Goal: Feedback & Contribution: Submit feedback/report problem

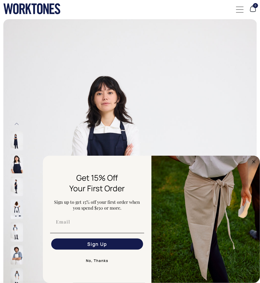
click at [256, 161] on circle "Close dialog" at bounding box center [254, 162] width 6 height 6
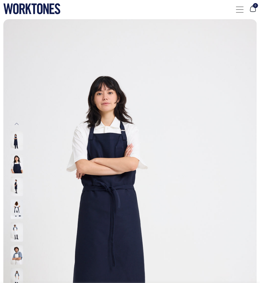
click at [239, 13] on div at bounding box center [240, 9] width 8 height 11
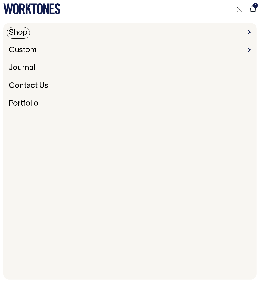
click at [19, 34] on link "Shop" at bounding box center [18, 33] width 23 height 12
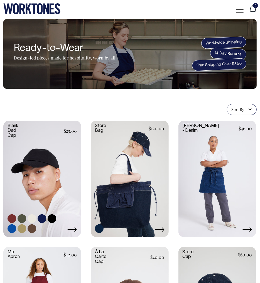
click at [30, 163] on link at bounding box center [42, 178] width 78 height 115
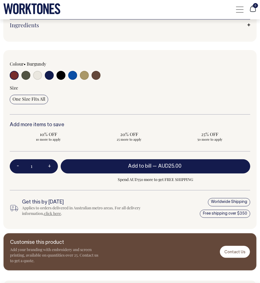
scroll to position [450, 0]
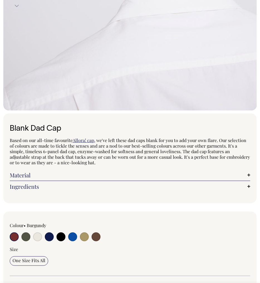
click at [25, 236] on input "radio" at bounding box center [25, 237] width 9 height 9
radio input "true"
select select "Olive"
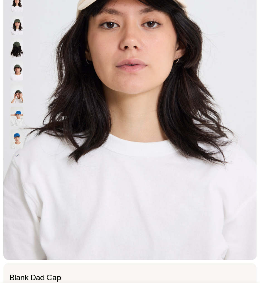
scroll to position [139, 0]
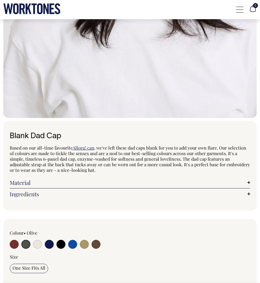
click at [28, 246] on input "radio" at bounding box center [25, 244] width 9 height 9
click at [25, 244] on input "radio" at bounding box center [25, 244] width 9 height 9
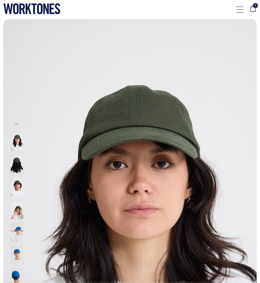
scroll to position [0, 0]
click at [239, 11] on div at bounding box center [240, 9] width 8 height 11
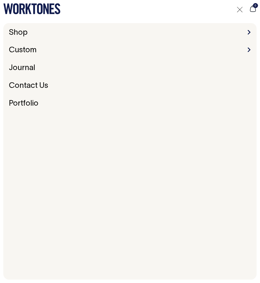
click at [155, 7] on div "0" at bounding box center [130, 9] width 260 height 19
click at [240, 9] on div at bounding box center [240, 9] width 8 height 11
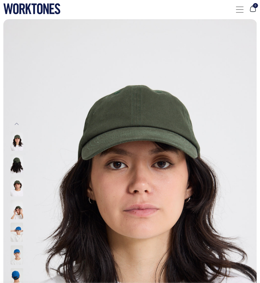
click at [243, 6] on div "0" at bounding box center [246, 9] width 21 height 11
click at [242, 8] on div at bounding box center [240, 9] width 8 height 11
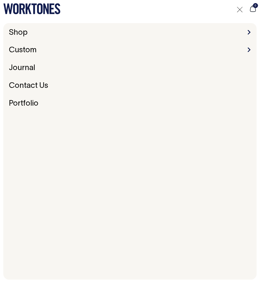
click at [248, 32] on span at bounding box center [249, 32] width 3 height 4
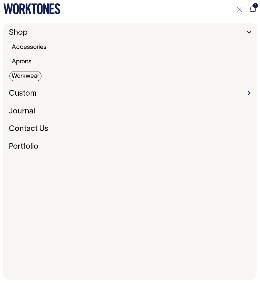
click at [27, 77] on link "Workwear" at bounding box center [25, 76] width 32 height 10
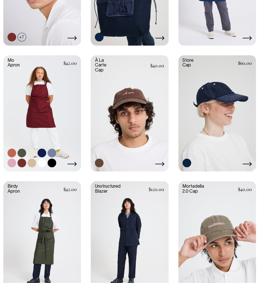
scroll to position [191, 0]
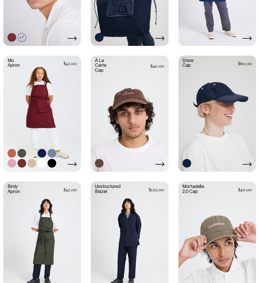
click at [20, 151] on link at bounding box center [22, 153] width 9 height 9
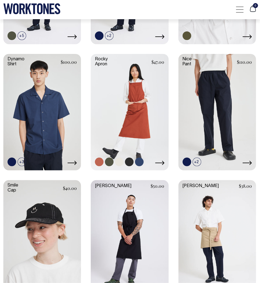
scroll to position [446, 0]
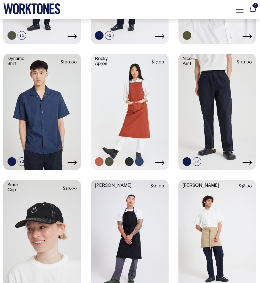
click at [136, 76] on link at bounding box center [130, 111] width 78 height 115
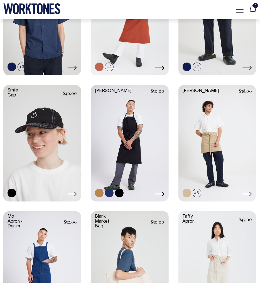
scroll to position [541, 0]
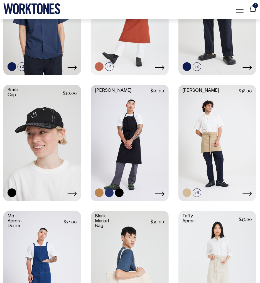
click at [131, 132] on link at bounding box center [130, 142] width 78 height 115
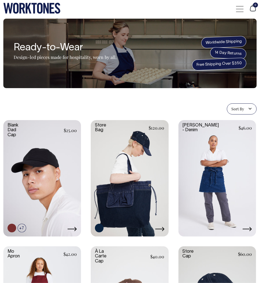
scroll to position [0, 0]
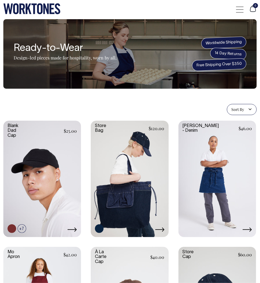
click at [238, 10] on div at bounding box center [240, 9] width 8 height 11
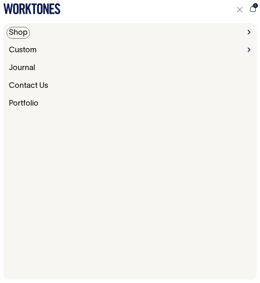
click at [19, 35] on link "Shop" at bounding box center [18, 33] width 23 height 12
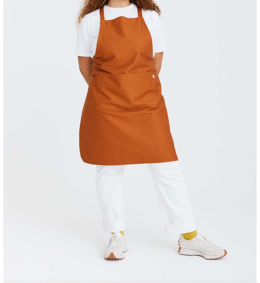
scroll to position [154, 0]
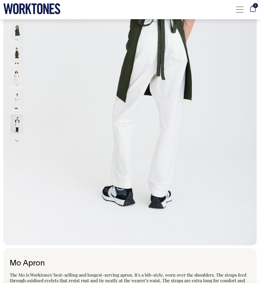
radio input "true"
select select "Olive"
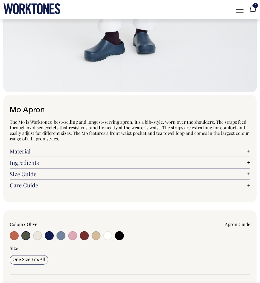
click at [24, 242] on div "Colour • Olive Apron Guide" at bounding box center [130, 248] width 240 height 53
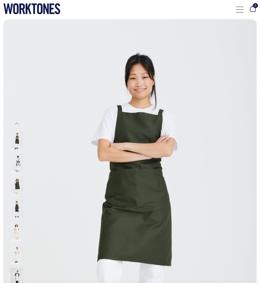
scroll to position [0, 0]
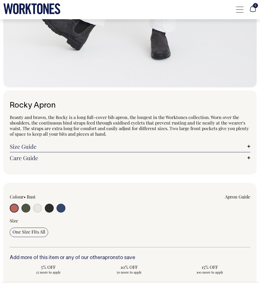
scroll to position [314, 0]
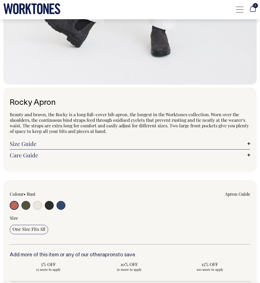
click at [27, 202] on input "radio" at bounding box center [25, 205] width 9 height 9
radio input "true"
select select "Olive"
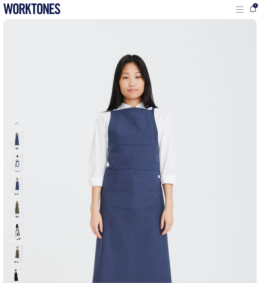
click at [17, 210] on img at bounding box center [17, 208] width 13 height 19
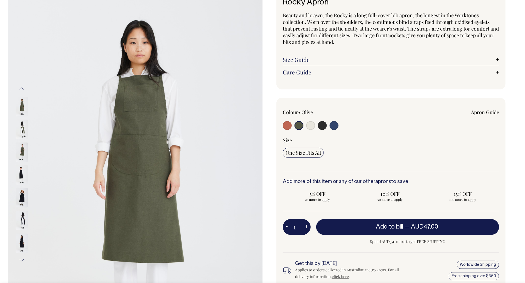
scroll to position [45, 0]
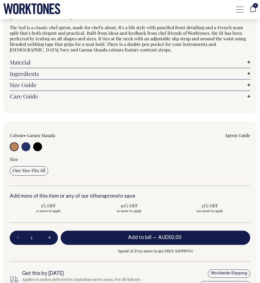
scroll to position [402, 0]
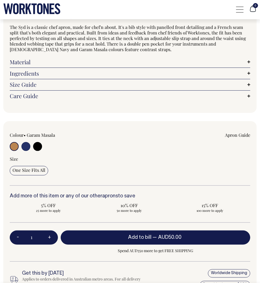
click at [40, 146] on input "radio" at bounding box center [37, 146] width 9 height 9
radio input "true"
select select "Black"
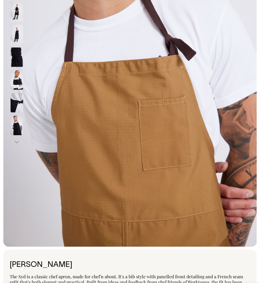
scroll to position [152, 0]
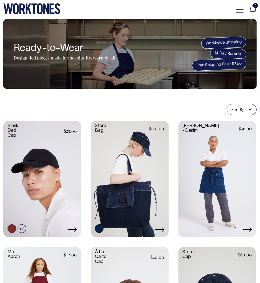
click at [243, 8] on div at bounding box center [240, 9] width 8 height 11
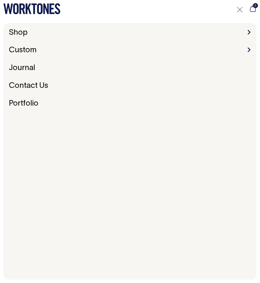
click at [249, 32] on span at bounding box center [249, 32] width 3 height 4
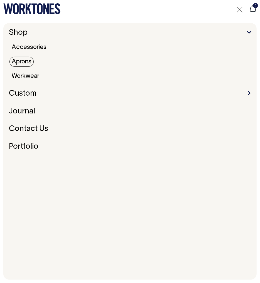
click at [22, 63] on link "Aprons" at bounding box center [21, 62] width 24 height 10
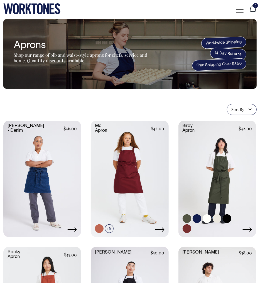
click at [194, 150] on link at bounding box center [217, 178] width 78 height 115
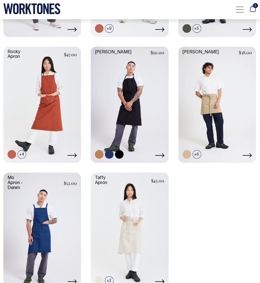
scroll to position [201, 0]
click at [118, 92] on link at bounding box center [130, 103] width 78 height 115
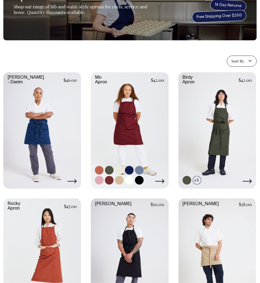
click at [125, 112] on link at bounding box center [130, 129] width 78 height 115
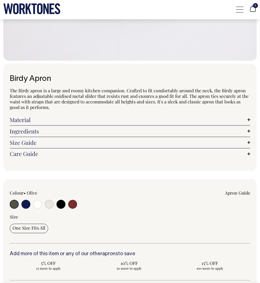
click at [15, 204] on input "radio" at bounding box center [14, 204] width 9 height 9
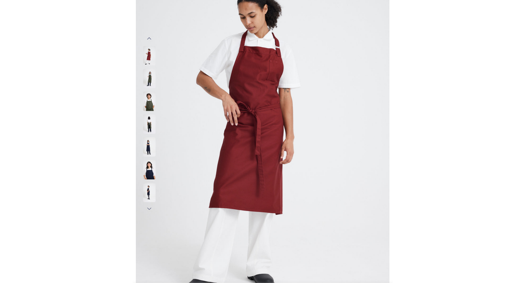
scroll to position [85, 0]
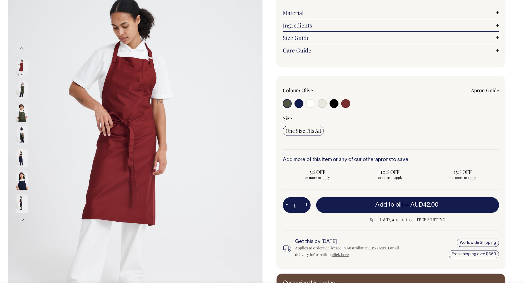
click at [260, 108] on input "radio" at bounding box center [287, 103] width 9 height 9
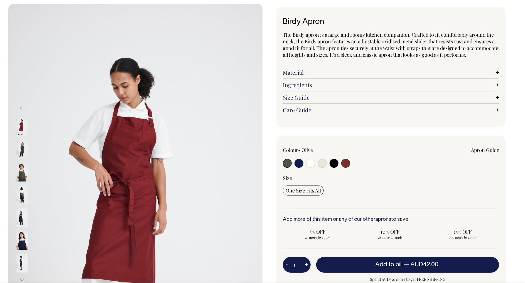
scroll to position [25, 0]
click at [260, 168] on input "radio" at bounding box center [287, 163] width 9 height 9
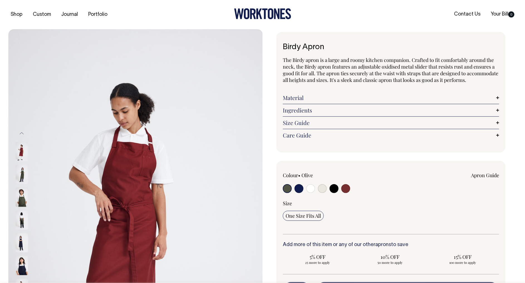
scroll to position [0, 0]
click at [18, 177] on img at bounding box center [22, 174] width 13 height 19
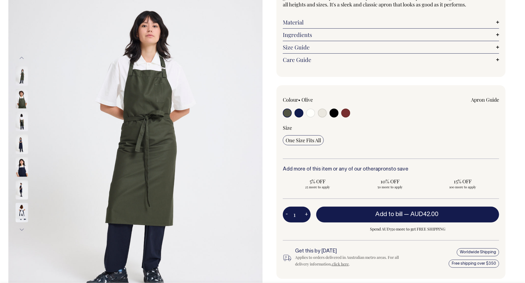
scroll to position [76, 0]
click at [22, 100] on img at bounding box center [22, 98] width 13 height 19
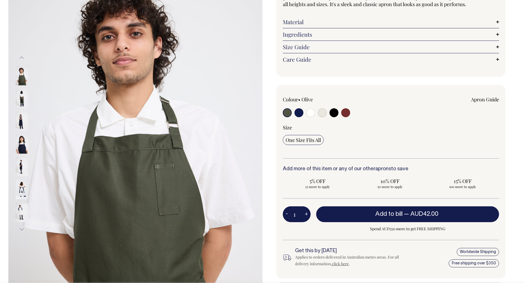
click at [21, 104] on img at bounding box center [22, 98] width 13 height 19
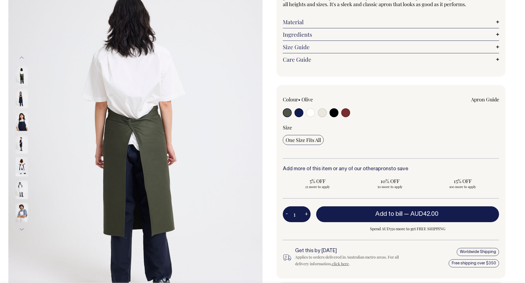
click at [21, 104] on img at bounding box center [22, 98] width 13 height 19
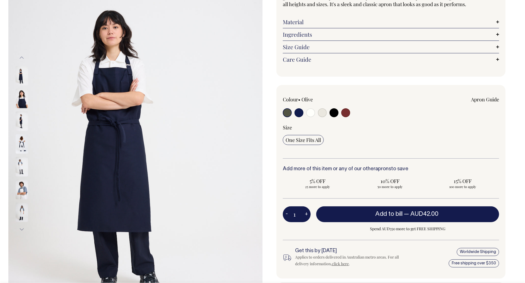
click at [21, 104] on img at bounding box center [22, 98] width 13 height 19
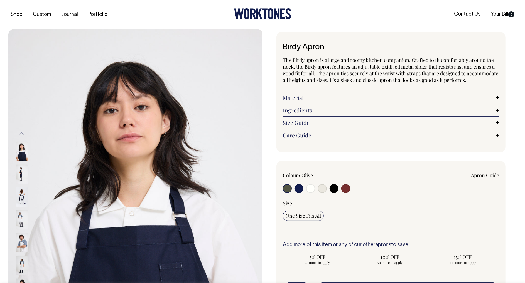
scroll to position [0, 0]
click at [22, 132] on button "Previous" at bounding box center [22, 134] width 8 height 13
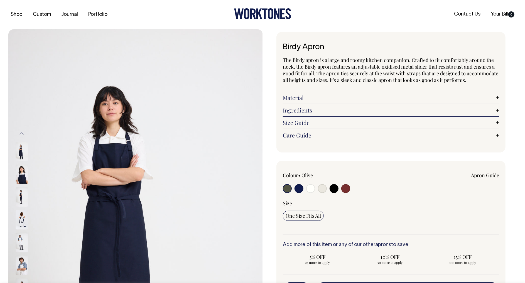
click at [23, 133] on button "Previous" at bounding box center [22, 134] width 8 height 13
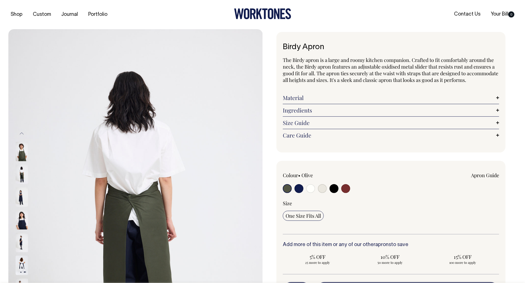
click at [23, 133] on button "Previous" at bounding box center [22, 134] width 8 height 13
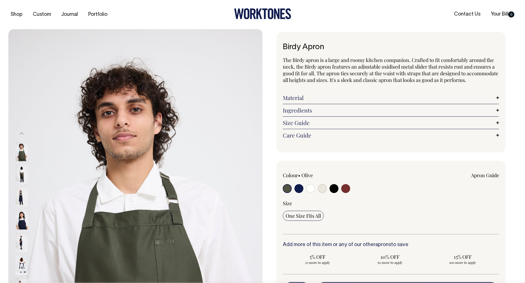
click at [23, 133] on button "Previous" at bounding box center [22, 134] width 8 height 13
click at [21, 154] on img at bounding box center [22, 151] width 13 height 19
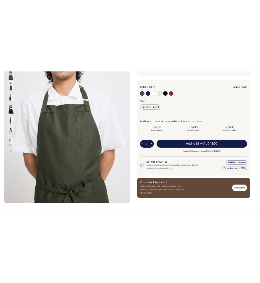
scroll to position [144, 0]
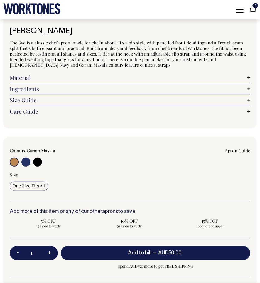
scroll to position [387, 0]
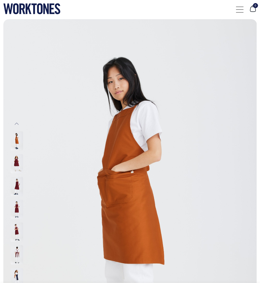
click at [16, 196] on img at bounding box center [17, 186] width 13 height 19
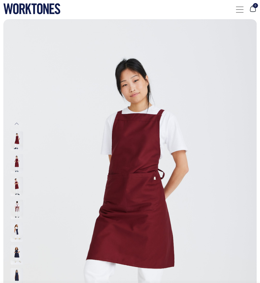
click at [18, 233] on img at bounding box center [17, 232] width 13 height 19
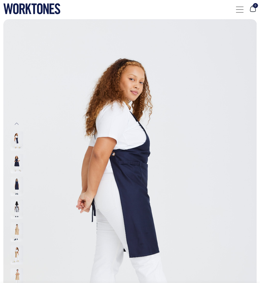
click at [16, 251] on img at bounding box center [17, 254] width 13 height 19
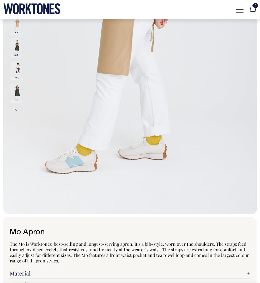
scroll to position [185, 0]
click at [18, 41] on img at bounding box center [17, 47] width 13 height 19
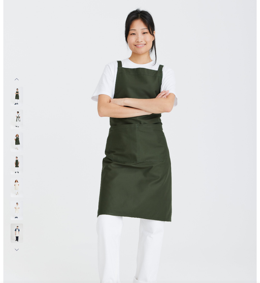
scroll to position [44, 0]
click at [18, 117] on img at bounding box center [17, 119] width 13 height 19
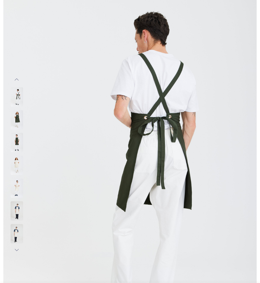
click at [17, 142] on img at bounding box center [17, 142] width 13 height 19
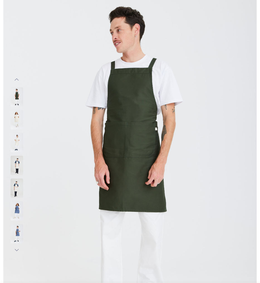
click at [17, 157] on img at bounding box center [17, 165] width 13 height 19
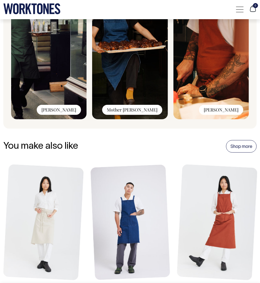
scroll to position [1027, 0]
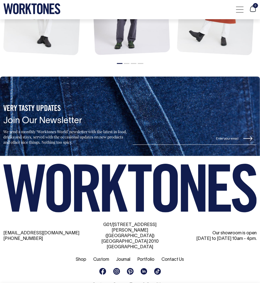
click at [171, 258] on link "Contact Us" at bounding box center [173, 260] width 23 height 4
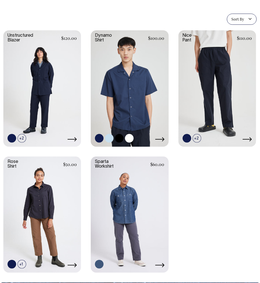
scroll to position [91, 0]
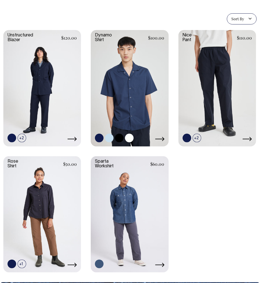
click at [130, 118] on link at bounding box center [130, 87] width 78 height 115
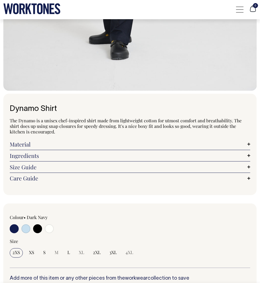
scroll to position [308, 0]
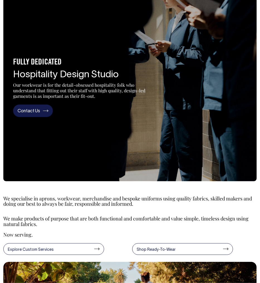
click at [31, 106] on link "Contact Us" at bounding box center [33, 111] width 40 height 13
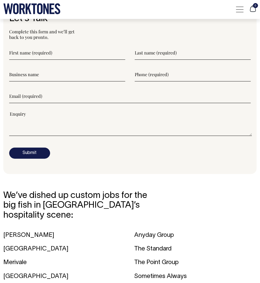
scroll to position [692, 0]
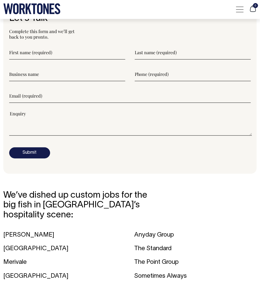
click at [38, 51] on input"] "text" at bounding box center [67, 53] width 116 height 14
click at [61, 68] on input"] "text" at bounding box center [67, 74] width 116 height 14
click at [21, 49] on input"] "text" at bounding box center [67, 53] width 116 height 14
type input"] "Sophie"
type input"] "Watt"
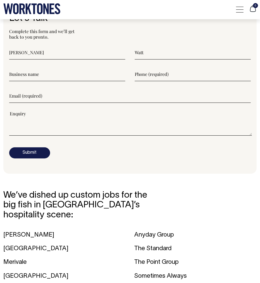
type input"] "0451116364"
type input"] "sophiewatt@outlook.com.au"
click at [33, 73] on input"] "text" at bounding box center [67, 74] width 116 height 14
type input"] "Accor"
click at [167, 73] on input"] "0451116364" at bounding box center [193, 74] width 116 height 14
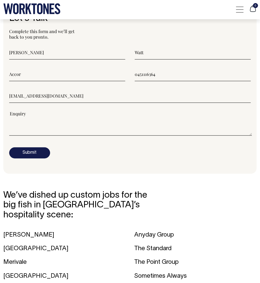
click at [167, 73] on input"] "0451116364" at bounding box center [193, 74] width 116 height 14
type input"] "-"
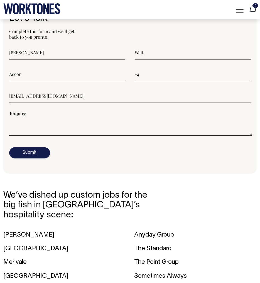
type input"] "-"
paste input"] "57 438 014"
type input"] "0457 438 014"
drag, startPoint x: 83, startPoint y: 94, endPoint x: 15, endPoint y: 91, distance: 68.2
click at [15, 91] on input"] "sophiewatt@outlook.com.au" at bounding box center [129, 96] width 241 height 14
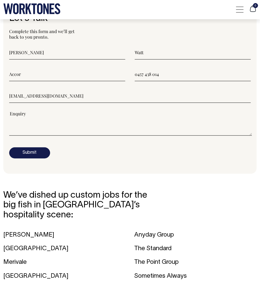
click at [22, 92] on input"] "sophiewatt@outlook.com.au" at bounding box center [129, 96] width 241 height 14
drag, startPoint x: 37, startPoint y: 91, endPoint x: 100, endPoint y: 98, distance: 63.7
click at [100, 98] on form "Sophie Watt Accor 0457 438 014 sophie.watt@outlook.com.au" at bounding box center [129, 102] width 241 height 113
type input"] "sophie.watt@accor.com"
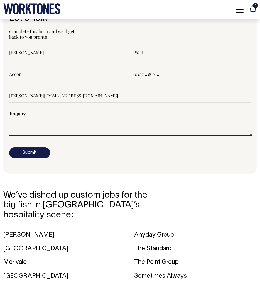
scroll to position [0, 0]
click at [41, 128] on textarea"] at bounding box center [130, 123] width 243 height 25
type textarea"] "H"
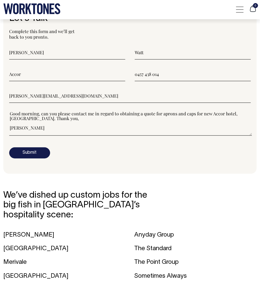
click at [24, 113] on textarea"] "Good morning, can you please contact me in regard to obtaining a quote for apro…" at bounding box center [130, 123] width 243 height 25
click at [42, 111] on textarea"] "Good morning, can you please contact me in regard to obtaining a quote for apro…" at bounding box center [130, 123] width 243 height 25
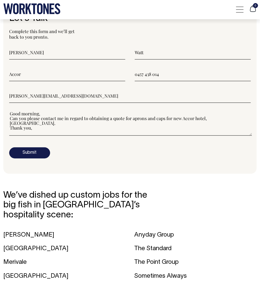
click at [19, 122] on textarea"] "Good morning, Can you please contact me in regard to obtaining a quote for apro…" at bounding box center [130, 123] width 243 height 25
type textarea"] "Good morning, Can you please contact me in regard to obtaining a quote for apro…"
click at [29, 147] on button "Submit" at bounding box center [29, 152] width 41 height 11
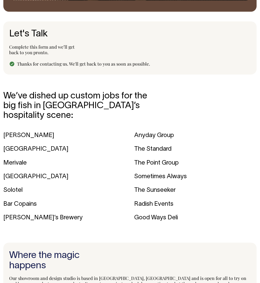
scroll to position [676, 0]
